Goal: Task Accomplishment & Management: Complete application form

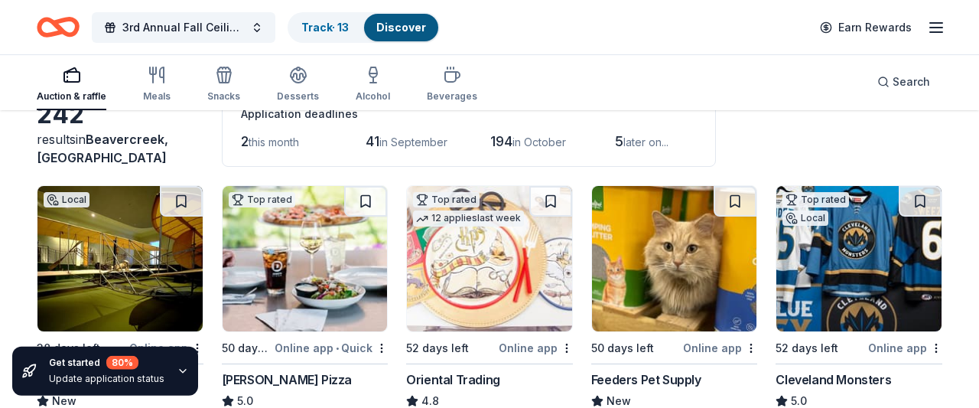
scroll to position [89, 0]
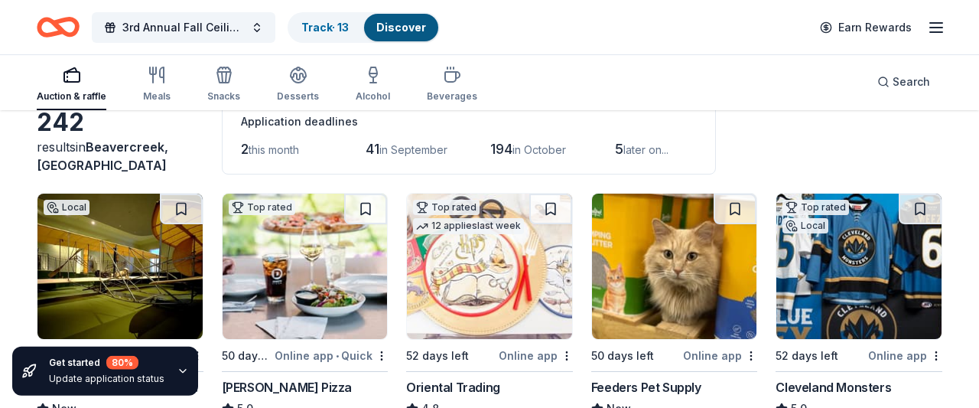
click at [262, 151] on span "this month" at bounding box center [273, 149] width 50 height 13
click at [238, 141] on div "Application deadlines 2 this month 41 in September 194 in October 5 later on..." at bounding box center [469, 136] width 494 height 75
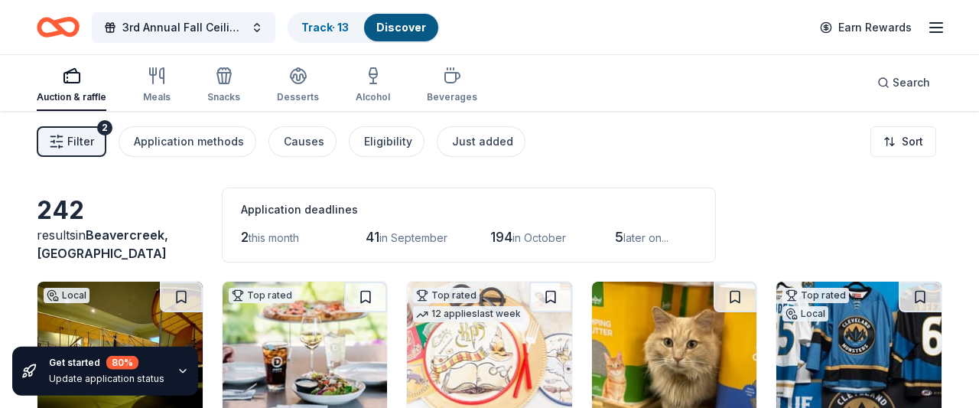
scroll to position [0, 0]
click at [470, 146] on div "Just added" at bounding box center [482, 142] width 61 height 18
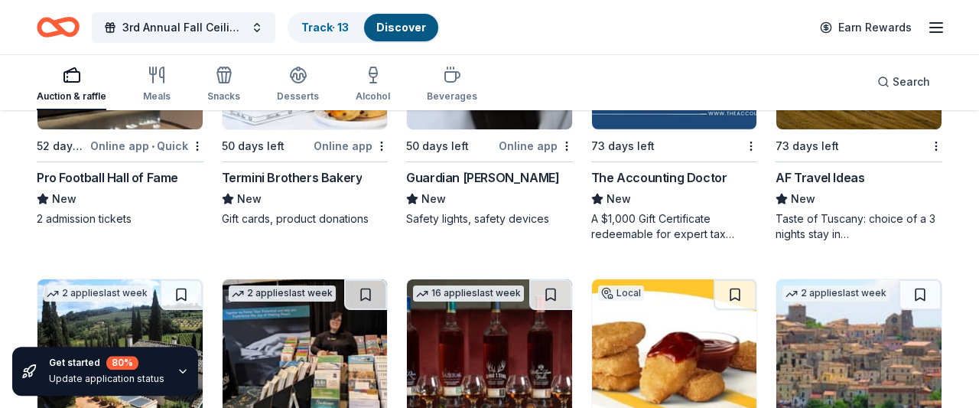
scroll to position [593, 0]
click at [827, 177] on div "AF Travel Ideas" at bounding box center [819, 177] width 89 height 18
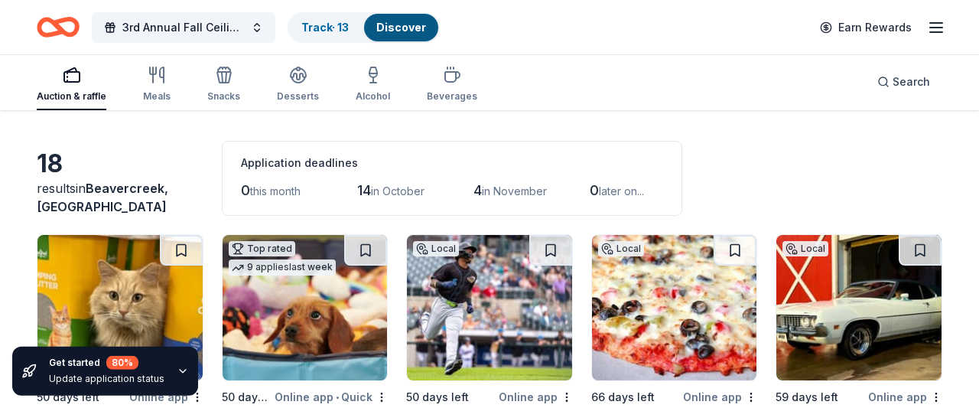
scroll to position [0, 0]
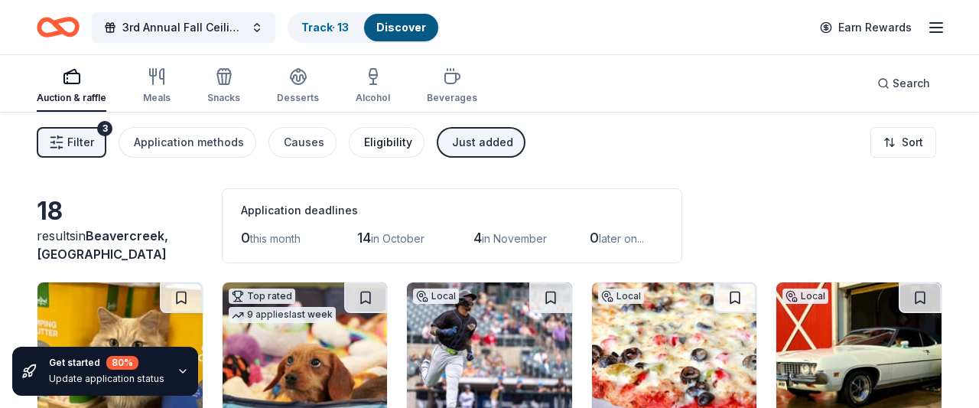
click at [398, 152] on button "Eligibility" at bounding box center [387, 142] width 76 height 31
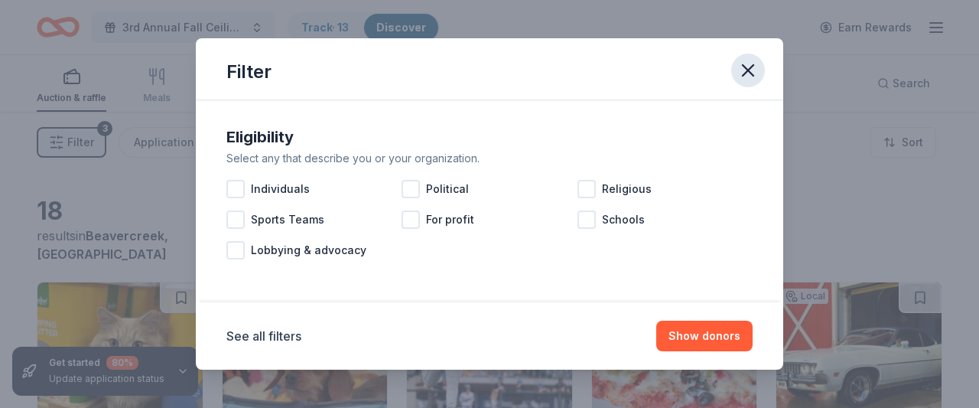
click at [746, 67] on icon "button" at bounding box center [747, 70] width 21 height 21
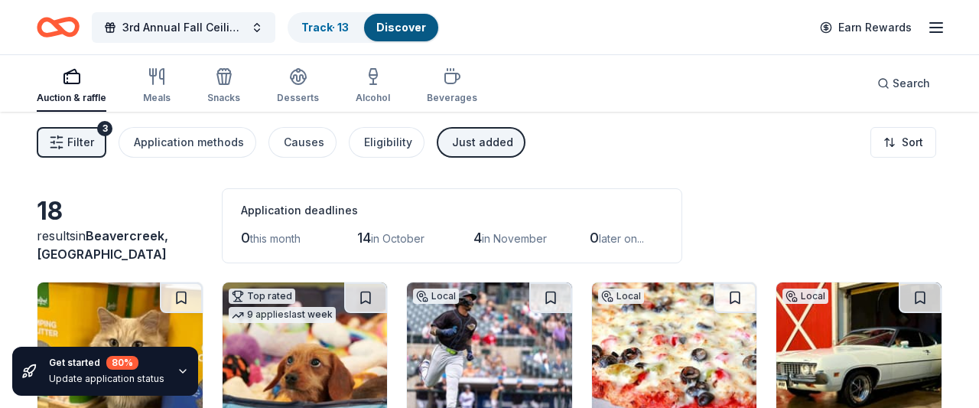
click at [89, 135] on span "Filter" at bounding box center [80, 142] width 27 height 18
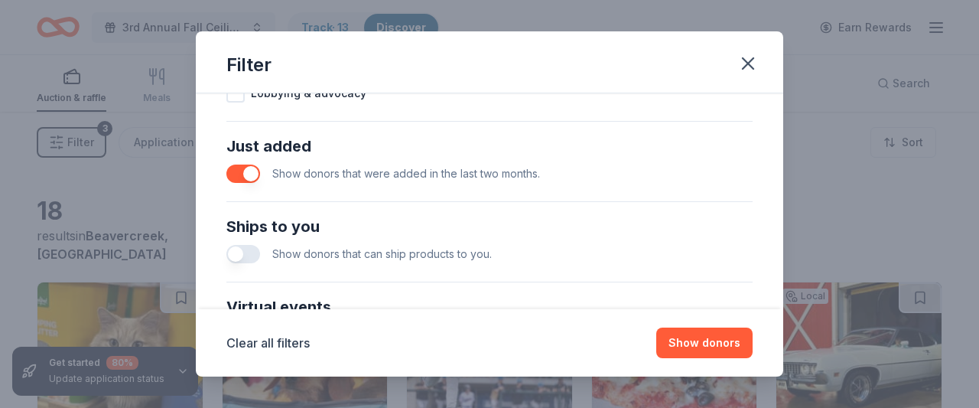
scroll to position [557, 0]
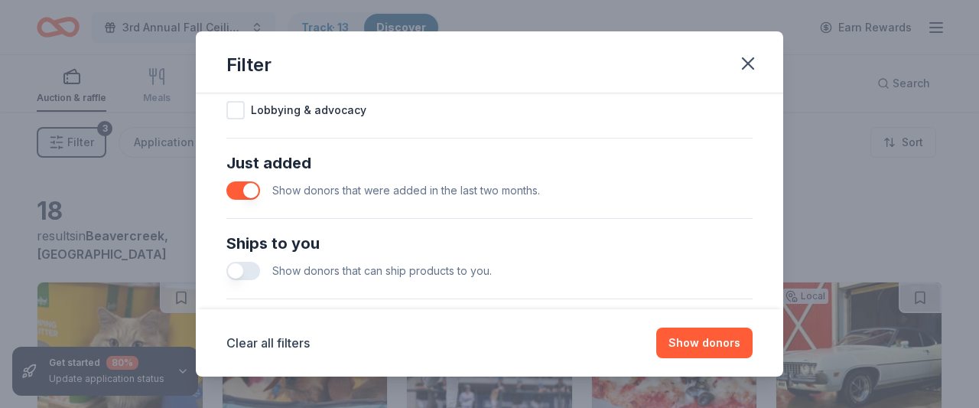
click at [255, 189] on button "button" at bounding box center [243, 190] width 34 height 18
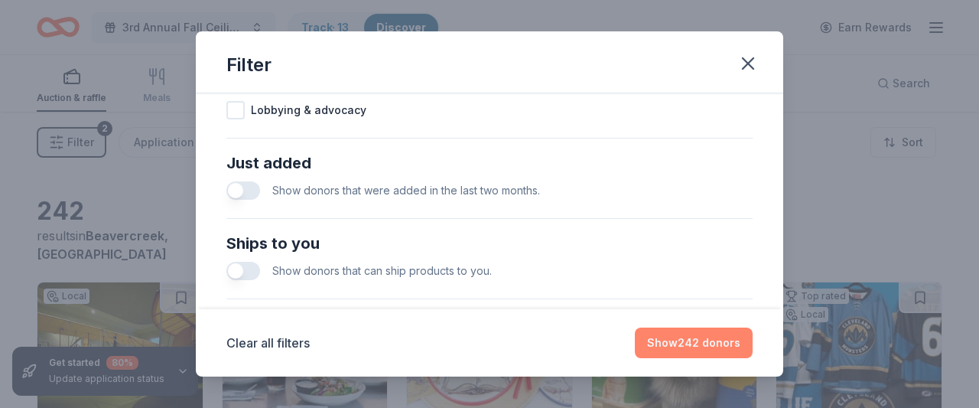
click at [727, 345] on button "Show 242 donors" at bounding box center [694, 342] width 118 height 31
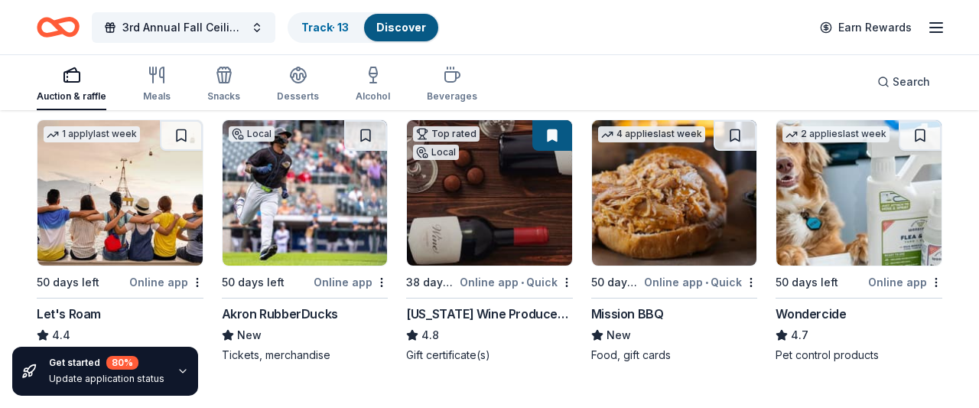
scroll to position [754, 0]
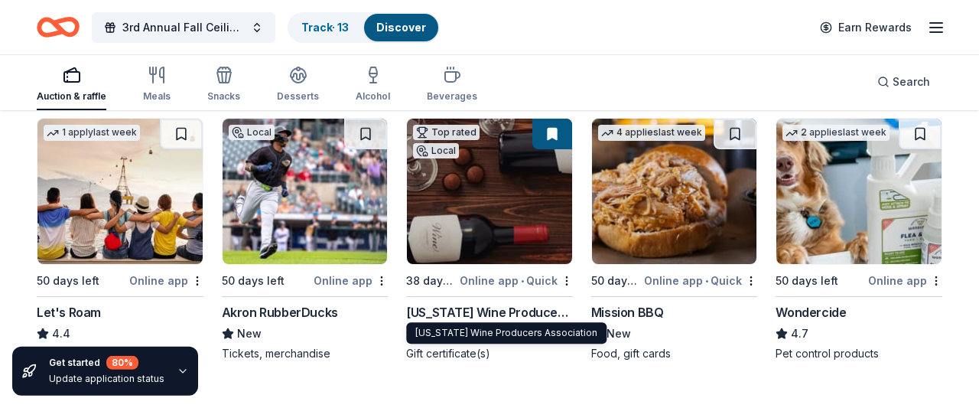
click at [486, 316] on div "Ohio Wine Producers Association" at bounding box center [489, 312] width 167 height 18
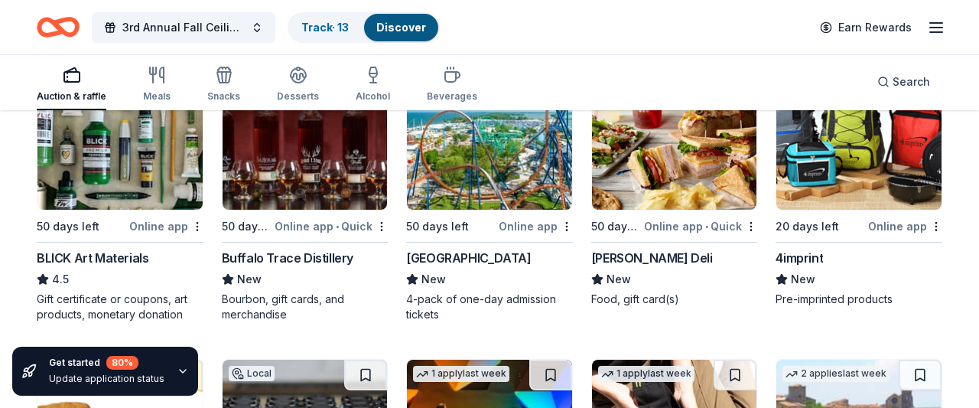
scroll to position [3156, 0]
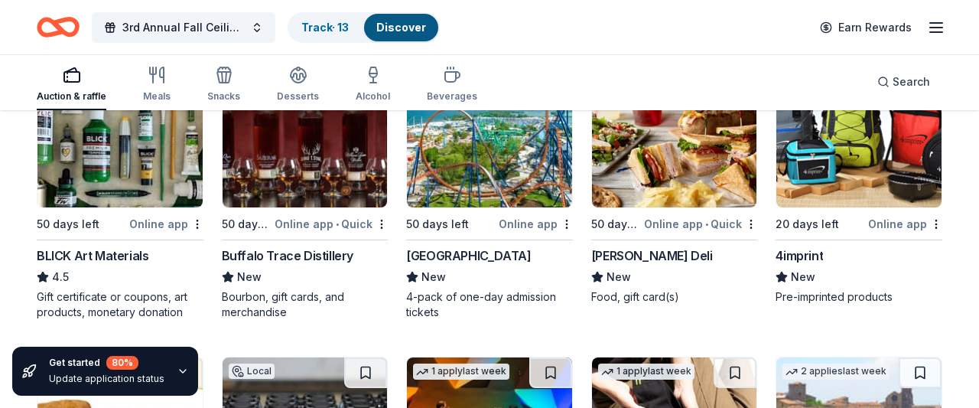
click at [80, 252] on div "BLICK Art Materials" at bounding box center [93, 255] width 112 height 18
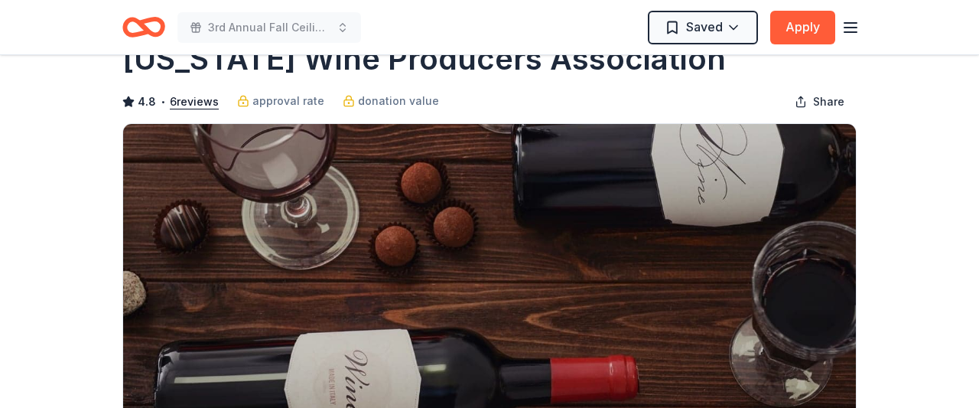
scroll to position [255, 0]
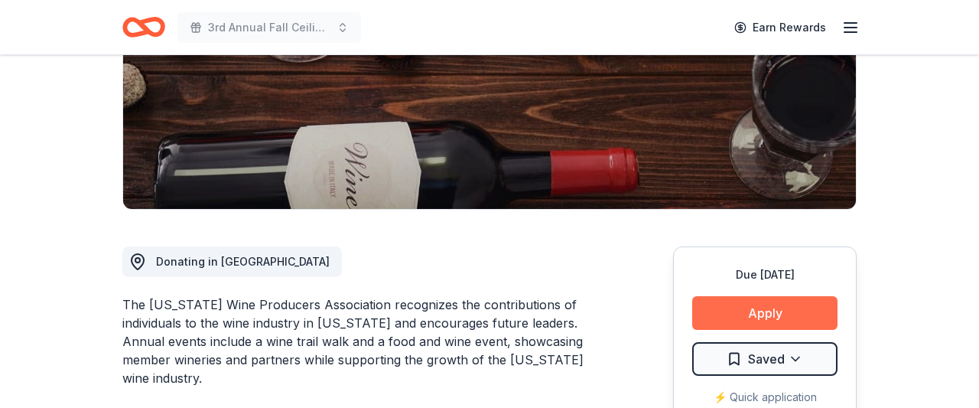
click at [773, 313] on button "Apply" at bounding box center [764, 313] width 145 height 34
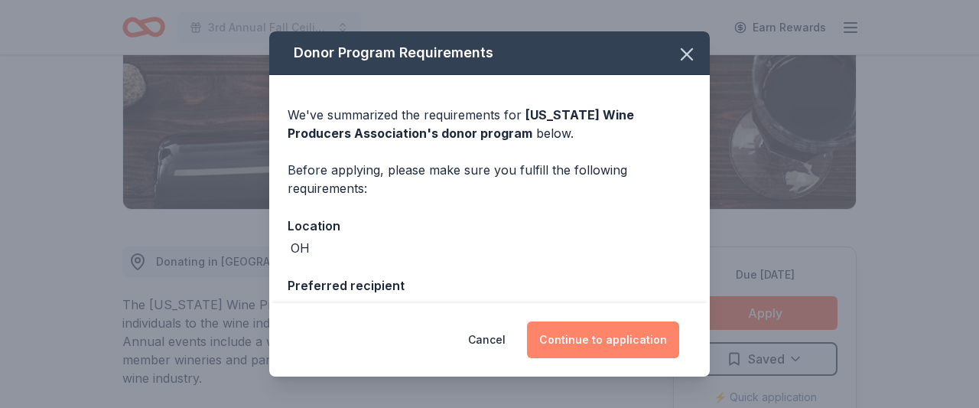
click at [645, 343] on button "Continue to application" at bounding box center [603, 339] width 152 height 37
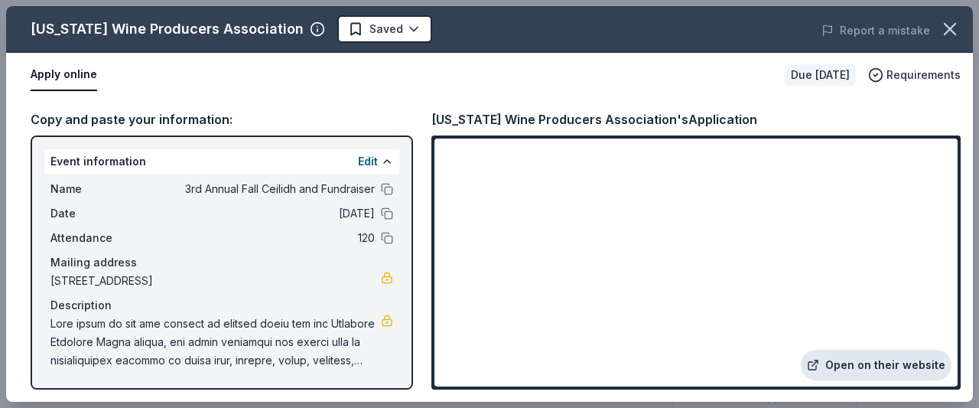
click at [880, 359] on link "Open on their website" at bounding box center [876, 364] width 151 height 31
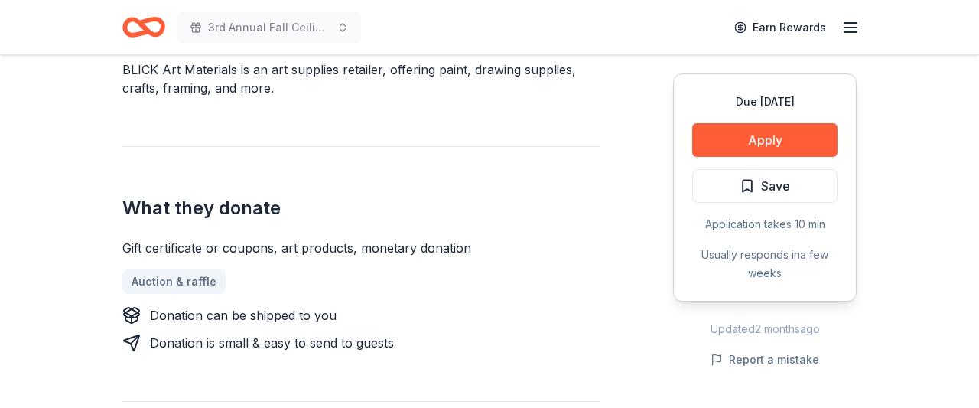
scroll to position [489, 0]
click at [763, 132] on button "Apply" at bounding box center [764, 140] width 145 height 34
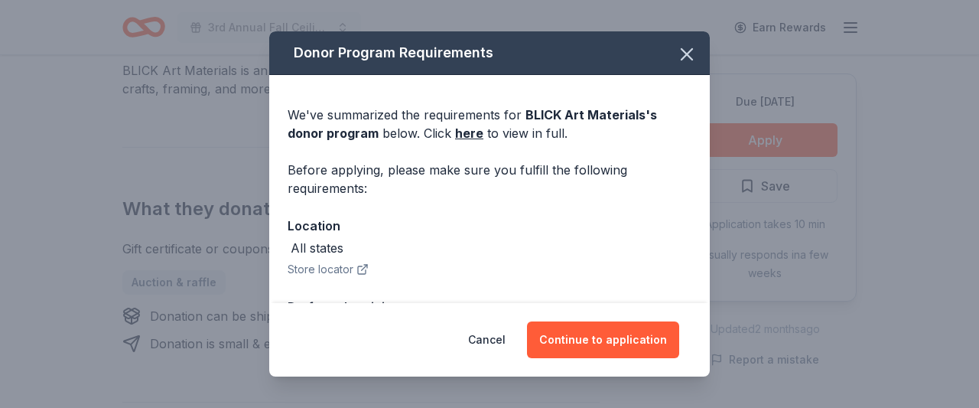
scroll to position [135, 0]
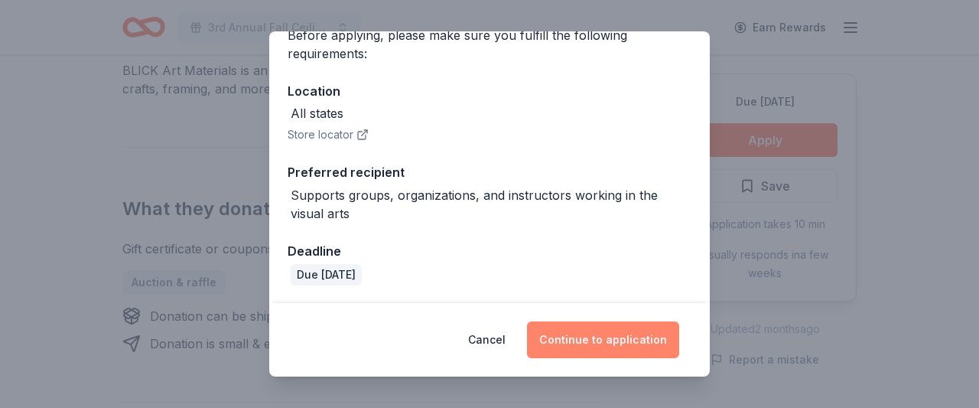
click at [609, 337] on button "Continue to application" at bounding box center [603, 339] width 152 height 37
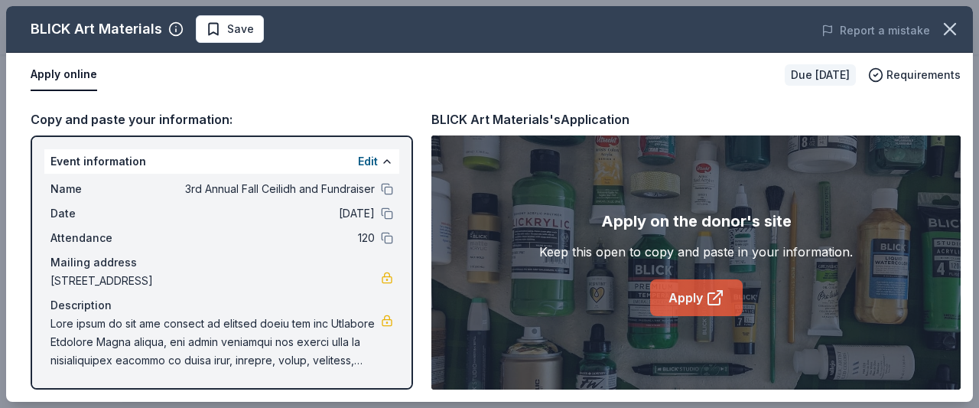
click at [715, 285] on link "Apply" at bounding box center [696, 297] width 93 height 37
